Goal: Navigation & Orientation: Find specific page/section

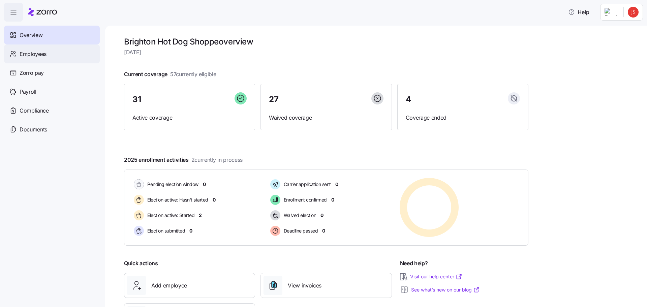
click at [43, 53] on span "Employees" at bounding box center [33, 54] width 27 height 8
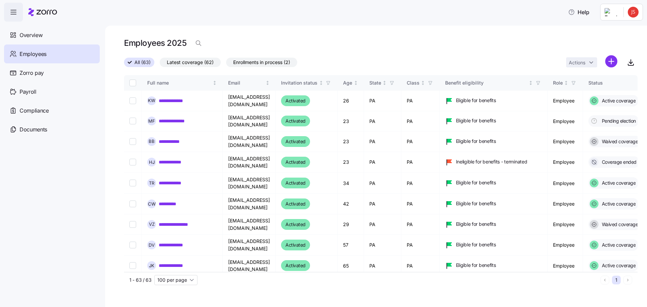
click at [269, 64] on span "Enrollments in process (2)" at bounding box center [261, 62] width 57 height 9
click at [226, 64] on input "Enrollments in process (2)" at bounding box center [226, 64] width 0 height 0
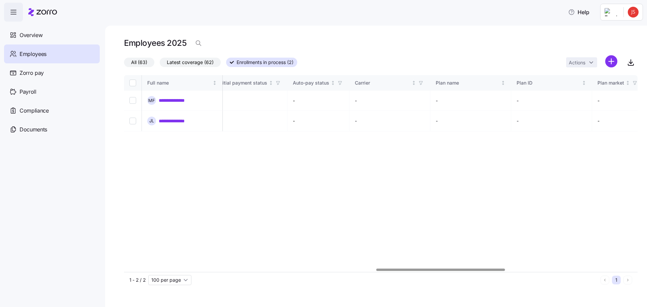
scroll to position [0, 37]
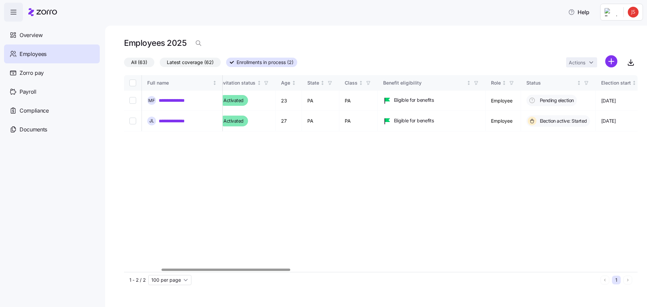
click at [196, 271] on div at bounding box center [226, 270] width 128 height 2
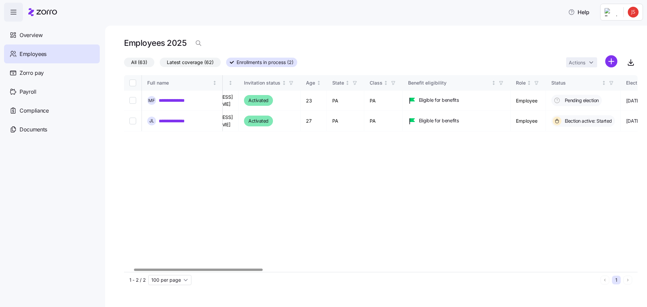
click at [38, 55] on span "Employees" at bounding box center [33, 54] width 27 height 8
click at [140, 64] on span "All (63)" at bounding box center [139, 62] width 16 height 9
click at [124, 64] on input "All (63)" at bounding box center [124, 64] width 0 height 0
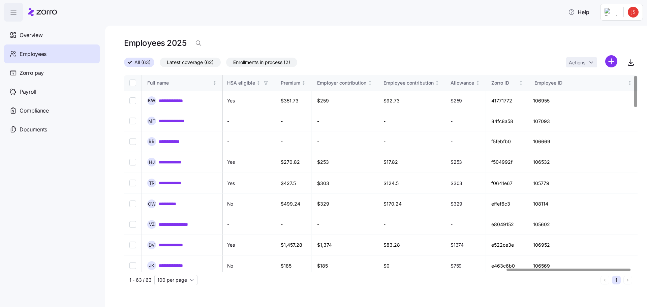
scroll to position [0, 1585]
click at [569, 272] on div at bounding box center [379, 270] width 510 height 4
click at [637, 15] on html "**********" at bounding box center [323, 151] width 647 height 303
click at [39, 129] on html "**********" at bounding box center [323, 151] width 647 height 303
click at [39, 129] on span "Documents" at bounding box center [34, 129] width 28 height 8
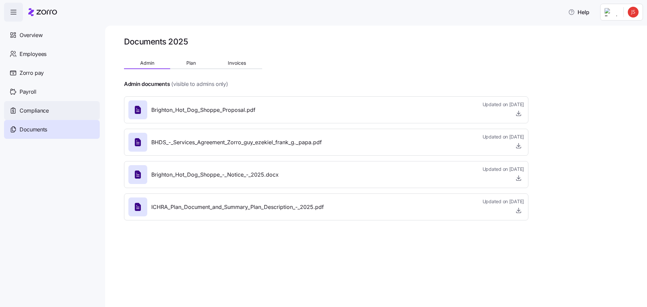
click at [39, 108] on span "Compliance" at bounding box center [34, 111] width 29 height 8
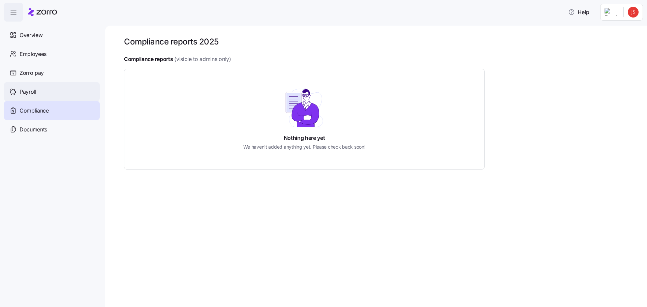
click at [32, 90] on span "Payroll" at bounding box center [28, 92] width 17 height 8
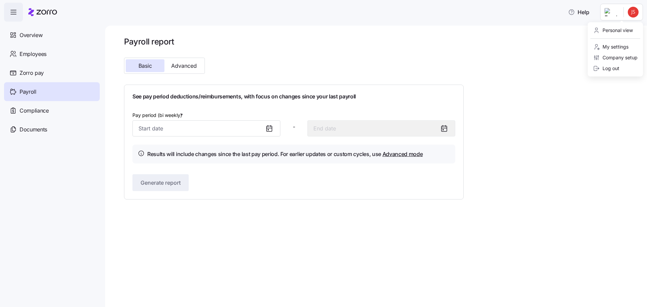
click at [633, 11] on html "Help Overview Employees Zorro pay Payroll Compliance Documents Payroll report B…" at bounding box center [323, 151] width 647 height 303
click at [608, 67] on div "Log out" at bounding box center [606, 68] width 26 height 7
